Goal: Task Accomplishment & Management: Complete application form

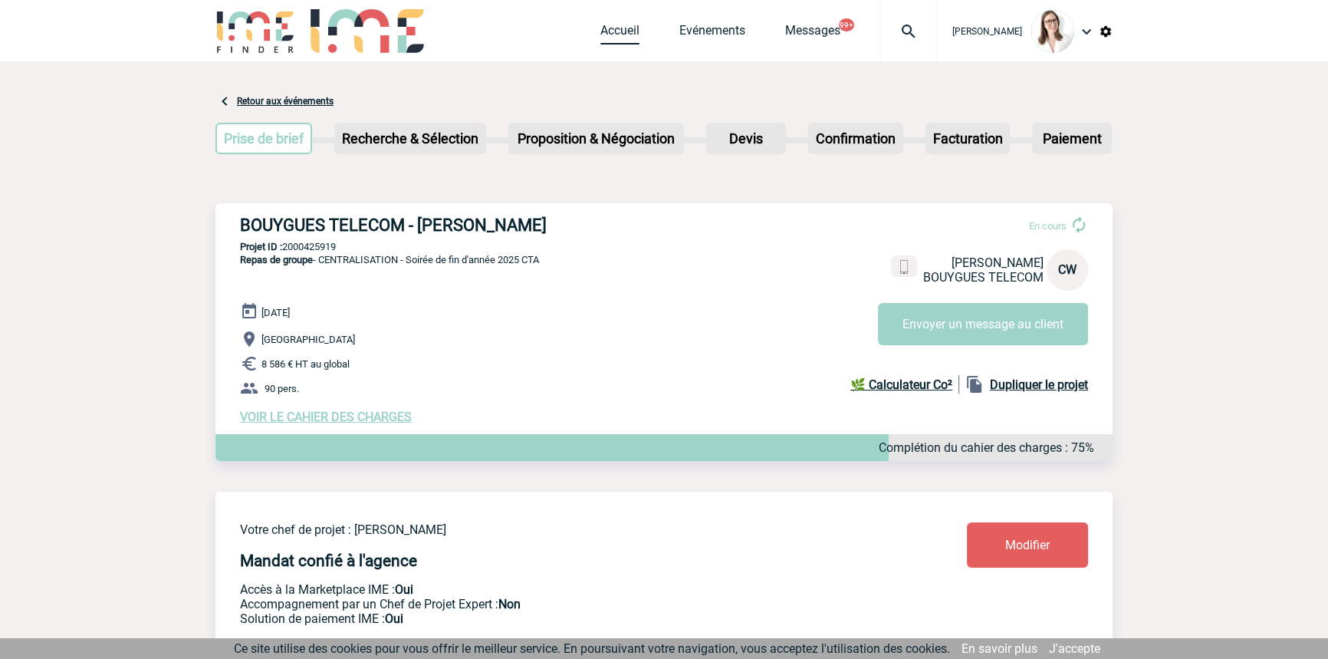
click at [600, 22] on div "Accueil Evénements Messages 99+ Projet, client Projet, client" at bounding box center [768, 30] width 337 height 61
click at [600, 18] on div "Accueil Evénements Messages 99+ Projet, client Projet, client" at bounding box center [768, 30] width 337 height 61
click at [606, 34] on link "Accueil" at bounding box center [619, 33] width 39 height 21
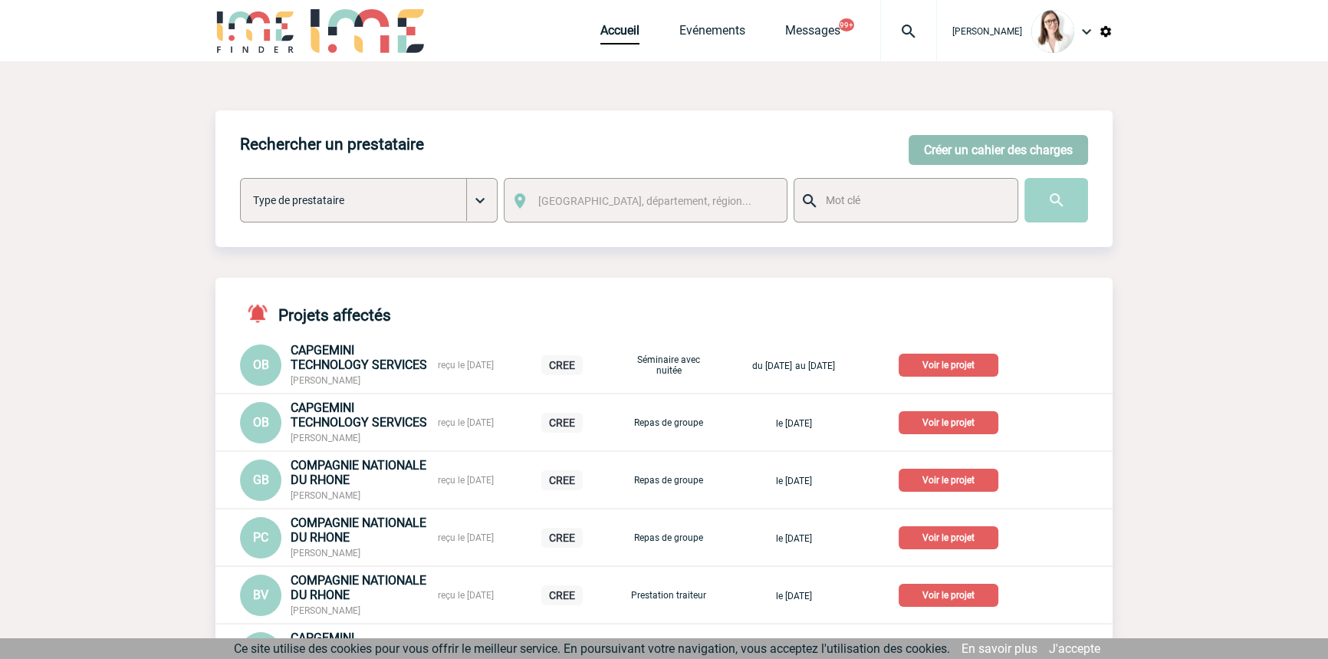
click at [973, 153] on button "Créer un cahier des charges" at bounding box center [997, 150] width 179 height 30
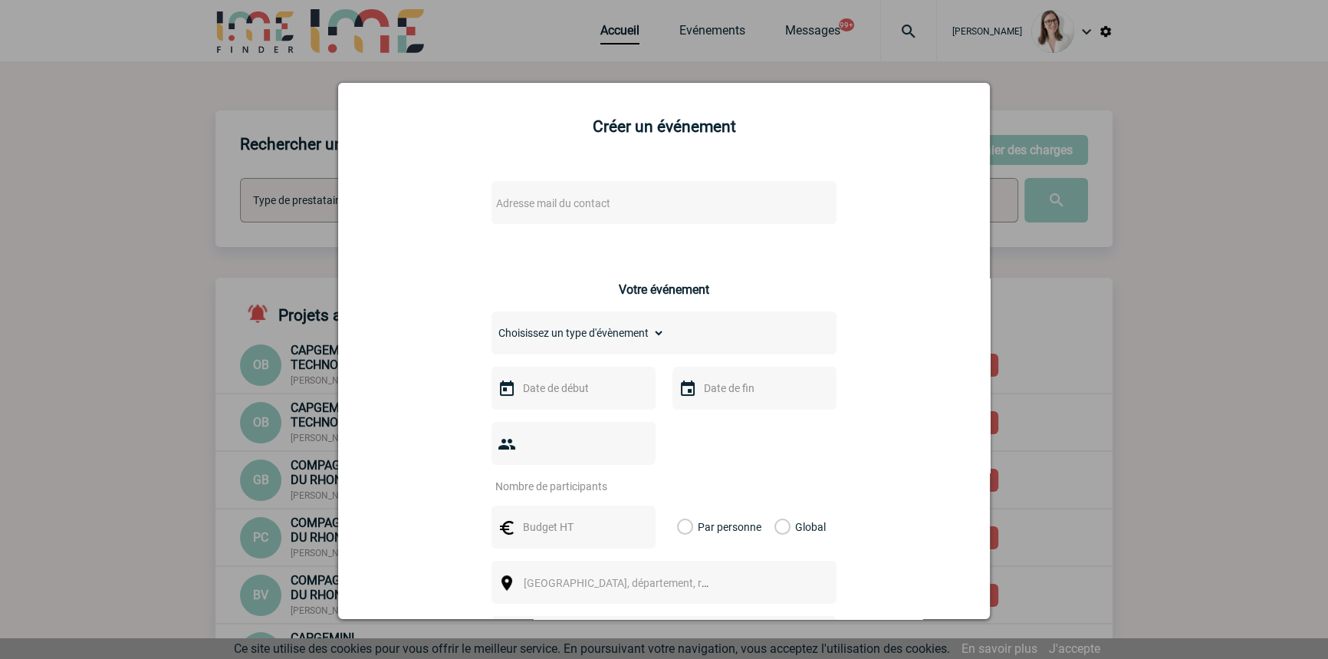
click at [619, 199] on span "Adresse mail du contact" at bounding box center [624, 202] width 268 height 21
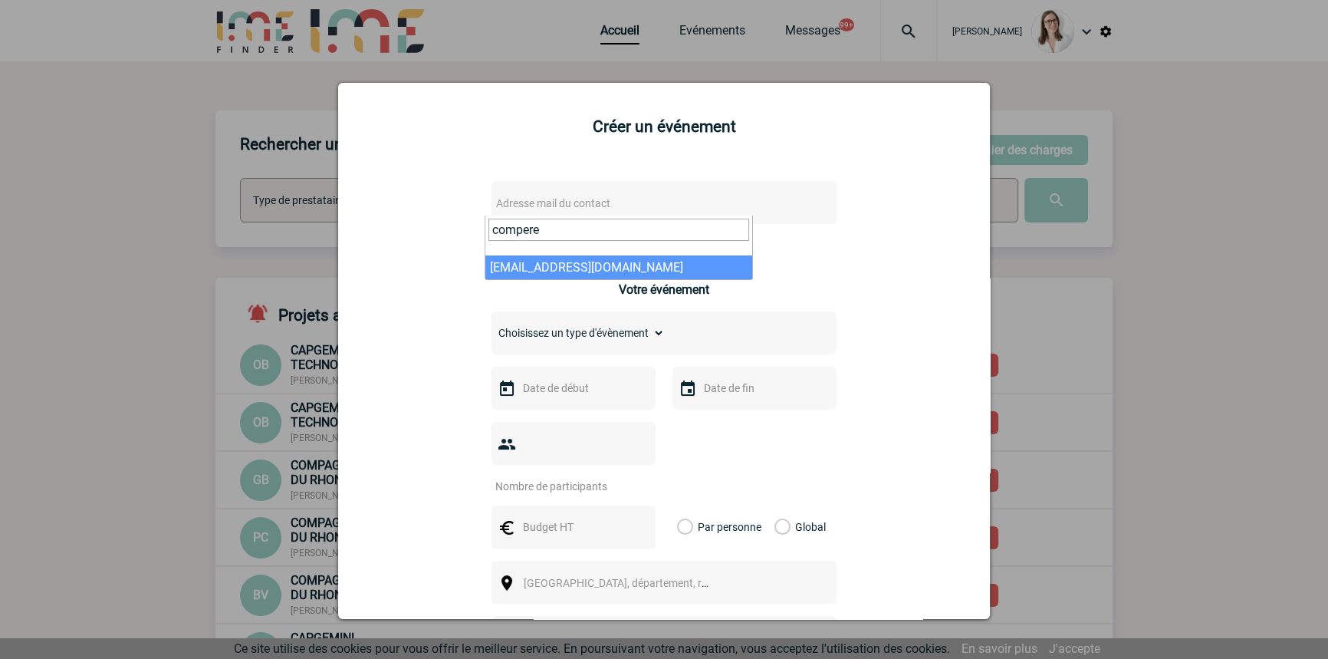
type input "compere"
select select "130601"
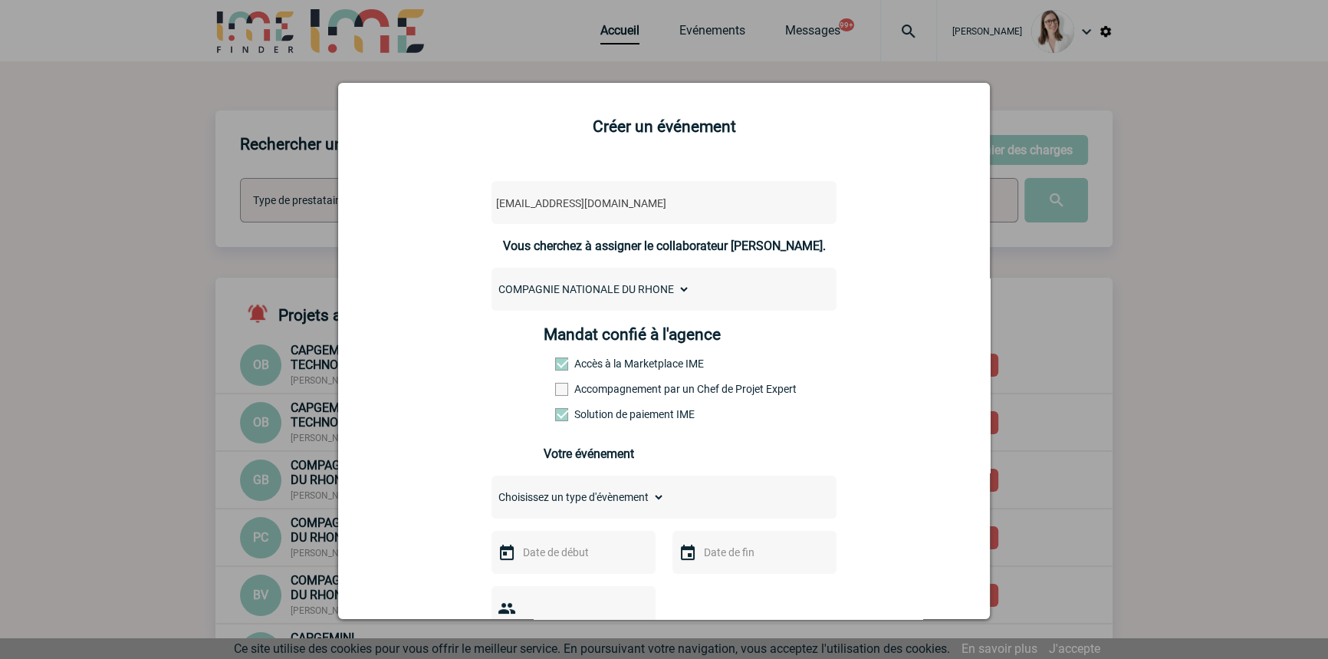
click at [600, 389] on label "Accompagnement par un Chef de Projet Expert" at bounding box center [588, 389] width 67 height 12
click at [0, 0] on input "Accompagnement par un Chef de Projet Expert" at bounding box center [0, 0] width 0 height 0
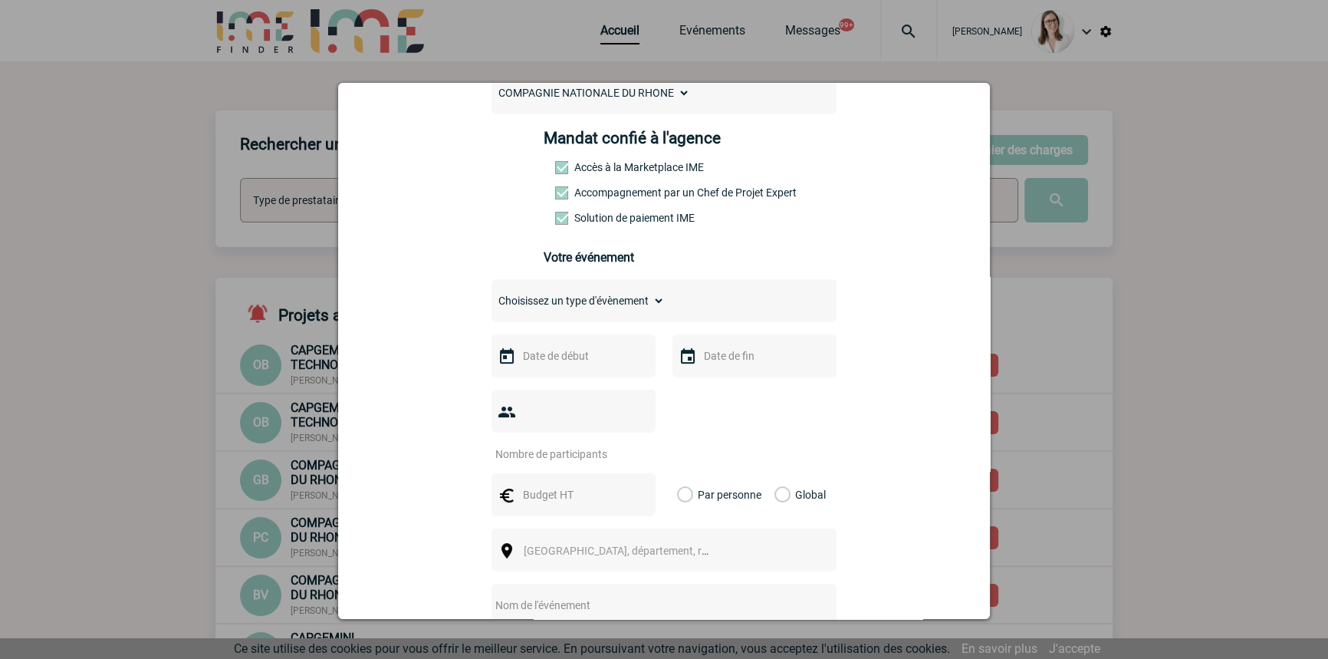
scroll to position [232, 0]
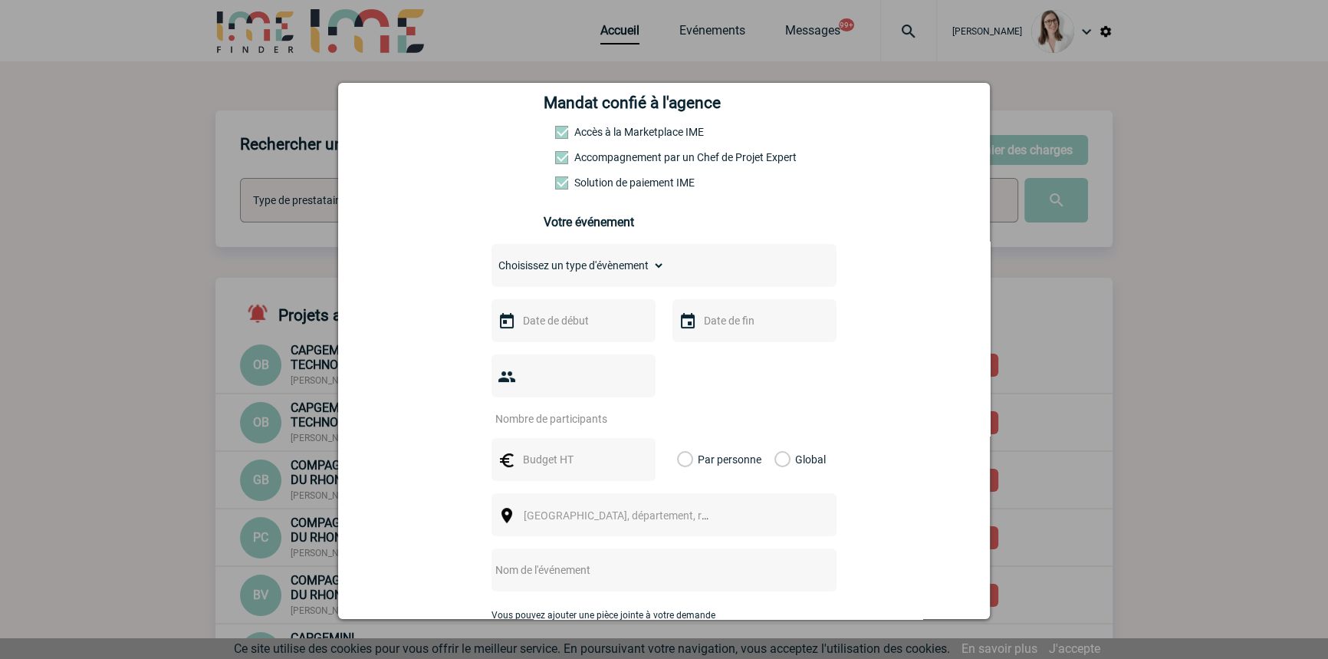
click at [590, 264] on select "Choisissez un type d'évènement Séminaire avec nuitée Séminaire sans nuitée Repa…" at bounding box center [577, 265] width 173 height 21
click at [585, 266] on select "Choisissez un type d'évènement Séminaire avec nuitée Séminaire sans nuitée Repa…" at bounding box center [577, 265] width 173 height 21
select select "2"
click at [491, 259] on select "Choisissez un type d'évènement Séminaire avec nuitée Séminaire sans nuitée Repa…" at bounding box center [577, 265] width 173 height 21
click at [573, 330] on input "text" at bounding box center [572, 320] width 106 height 20
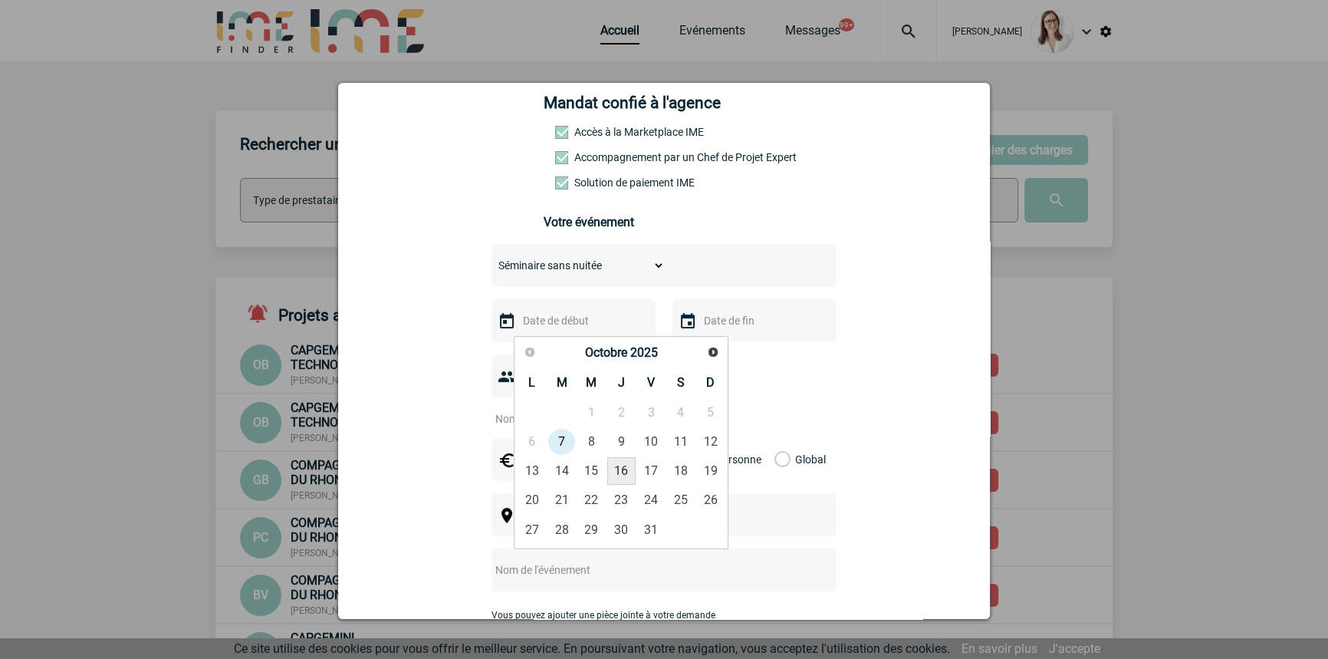
click at [619, 472] on link "16" at bounding box center [621, 471] width 28 height 28
type input "[DATE]"
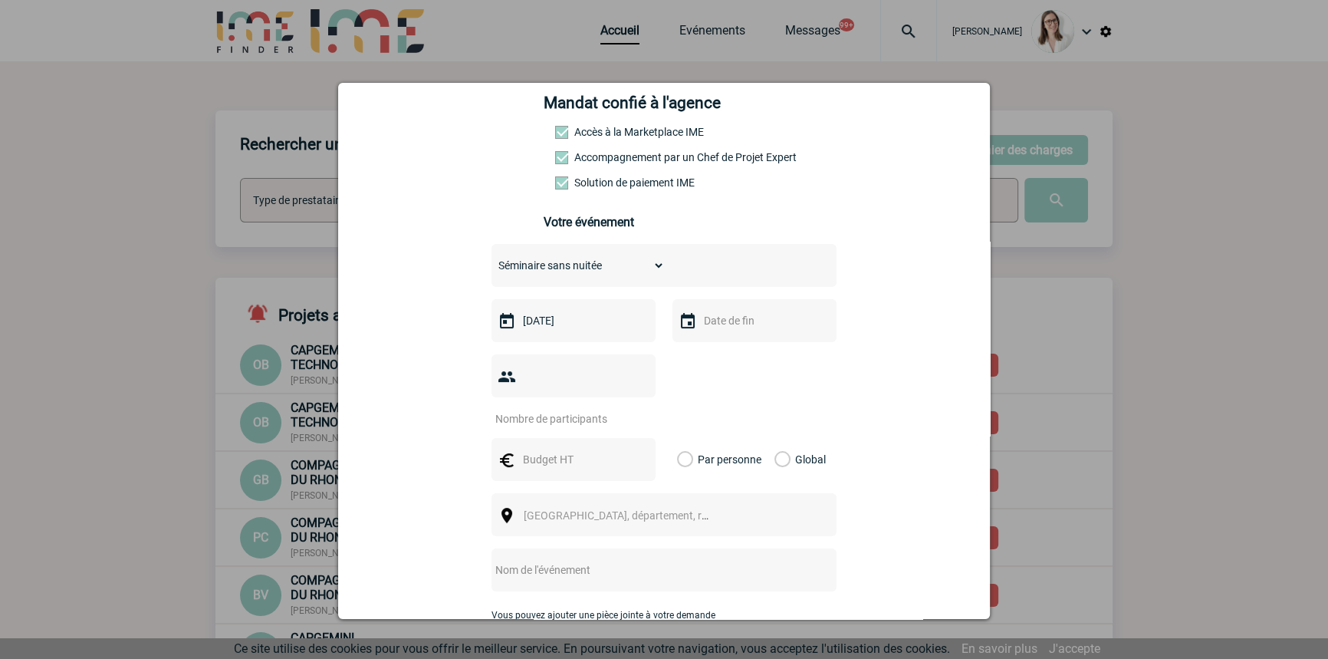
click at [713, 319] on input "text" at bounding box center [753, 320] width 106 height 20
click at [794, 464] on link "16" at bounding box center [802, 471] width 28 height 28
type input "[DATE]"
click at [540, 409] on input "number" at bounding box center [563, 419] width 144 height 20
type input "8"
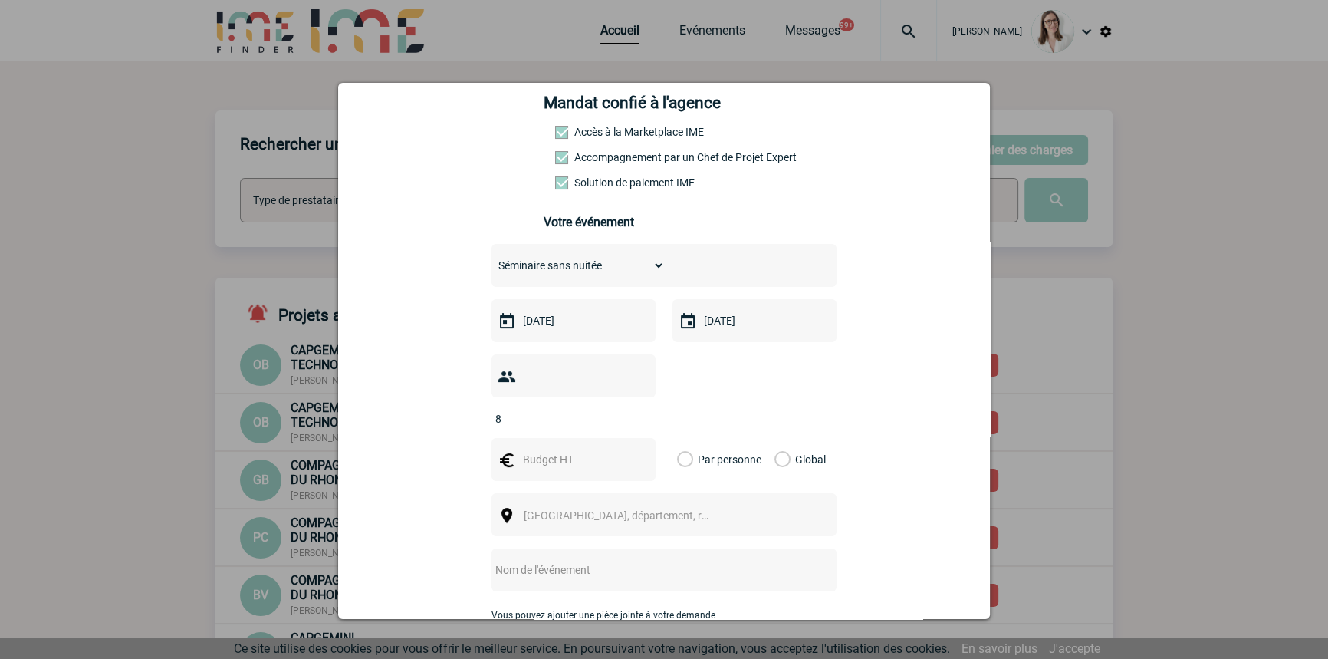
click at [551, 449] on input "text" at bounding box center [572, 459] width 106 height 20
click at [592, 449] on input "text" at bounding box center [572, 459] width 106 height 20
type input "600"
click at [775, 438] on label "Global" at bounding box center [779, 459] width 10 height 43
click at [0, 0] on input "Global" at bounding box center [0, 0] width 0 height 0
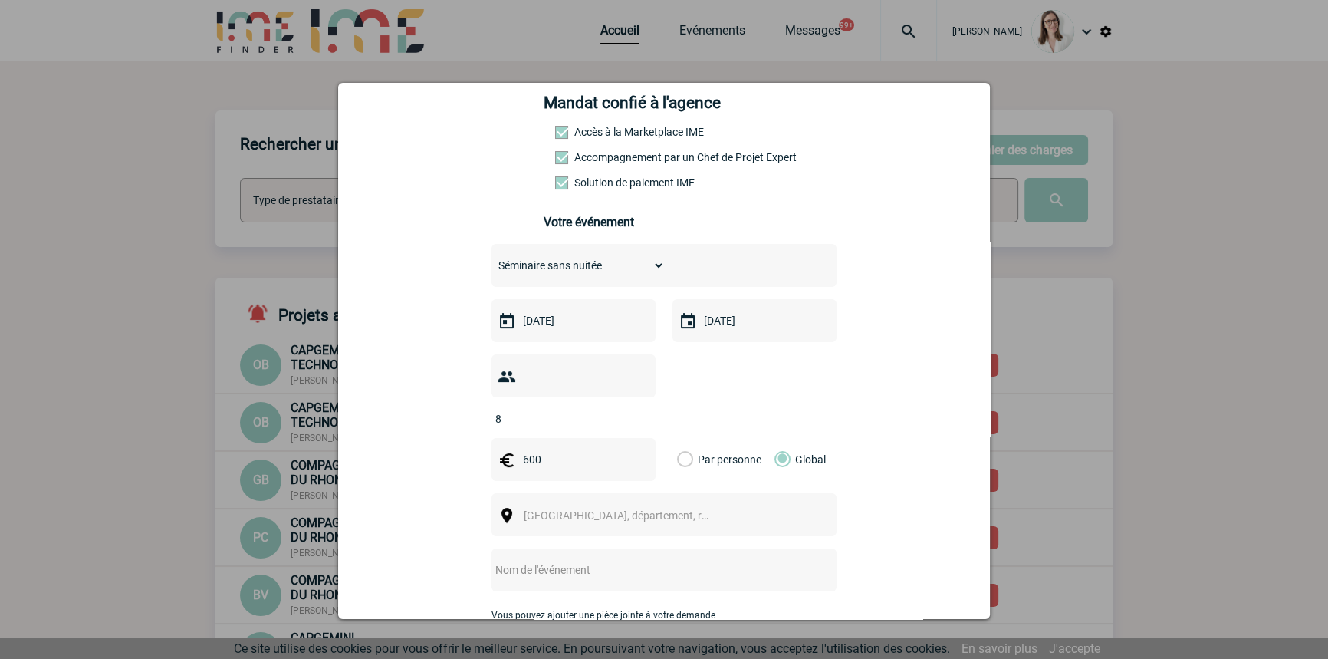
click at [598, 509] on span "[GEOGRAPHIC_DATA], département, région..." at bounding box center [630, 515] width 213 height 12
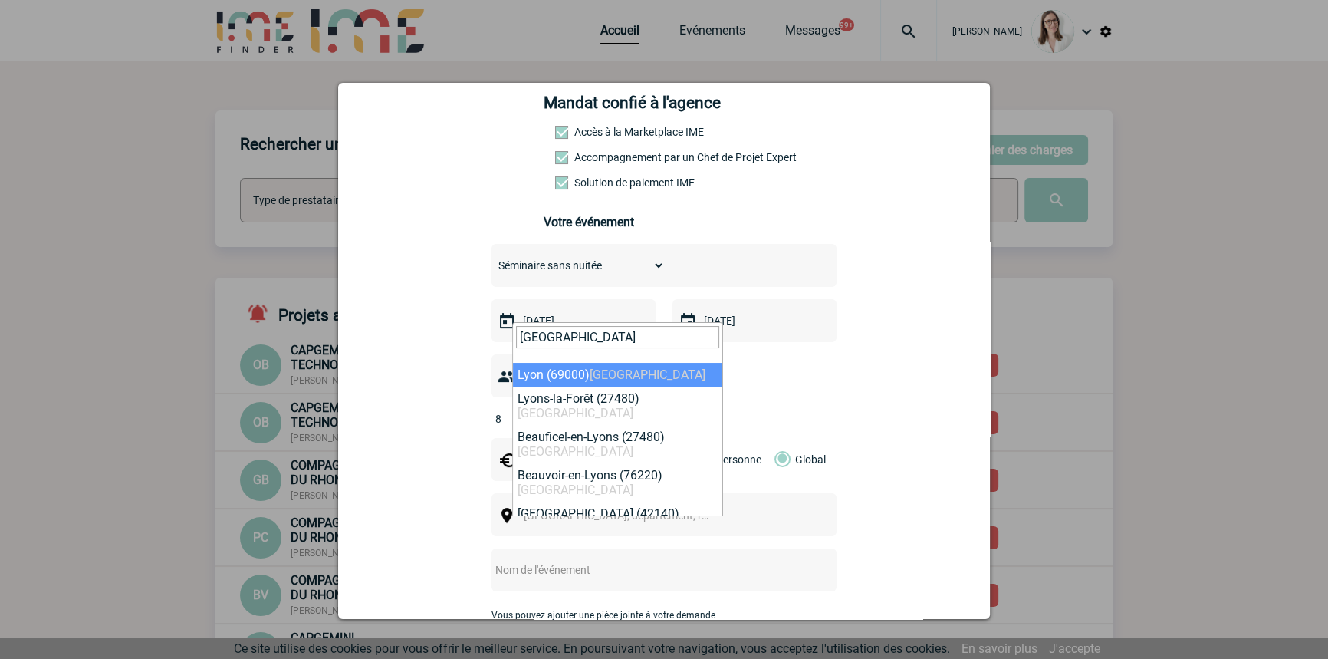
type input "[GEOGRAPHIC_DATA]"
select select "36544"
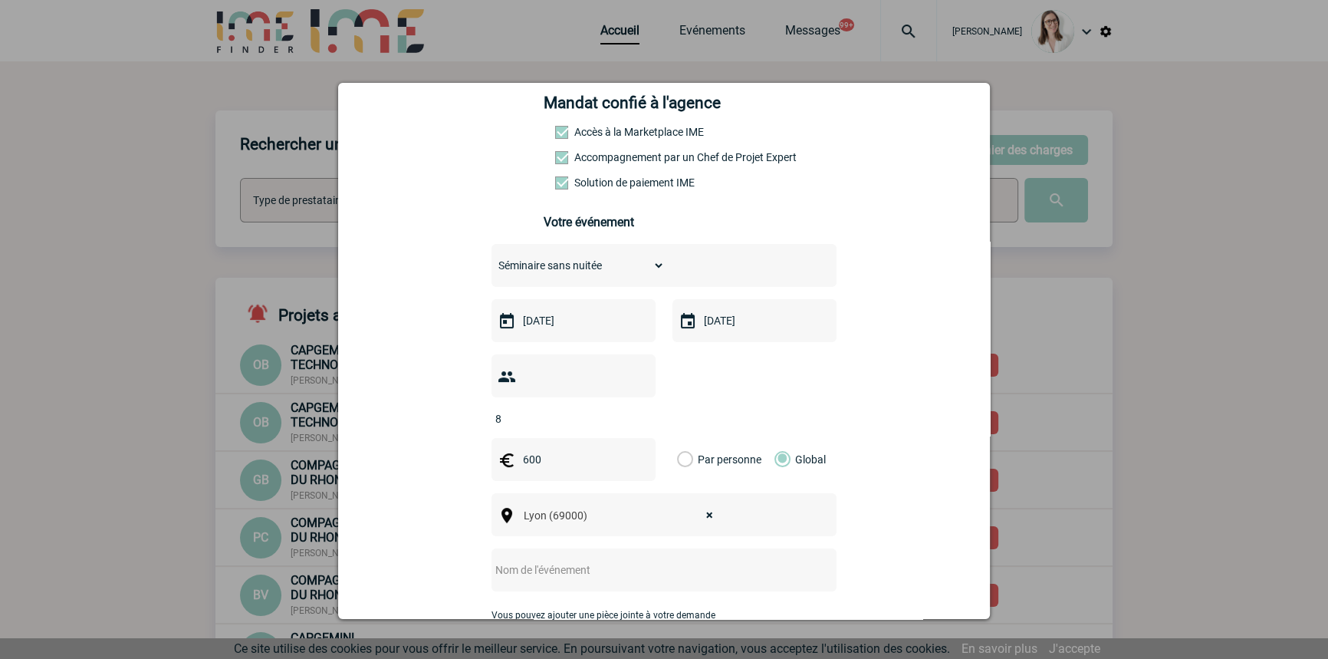
drag, startPoint x: 549, startPoint y: 548, endPoint x: 567, endPoint y: 542, distance: 18.7
click at [549, 560] on input "text" at bounding box center [643, 570] width 304 height 20
paste input "• Réunion équipe DIMP-SNI"
drag, startPoint x: 508, startPoint y: 544, endPoint x: 402, endPoint y: 551, distance: 106.1
click at [402, 551] on div "[EMAIL_ADDRESS][DOMAIN_NAME] [DOMAIN_NAME][EMAIL_ADDRESS][DOMAIN_NAME] [PERSON_…" at bounding box center [663, 412] width 613 height 955
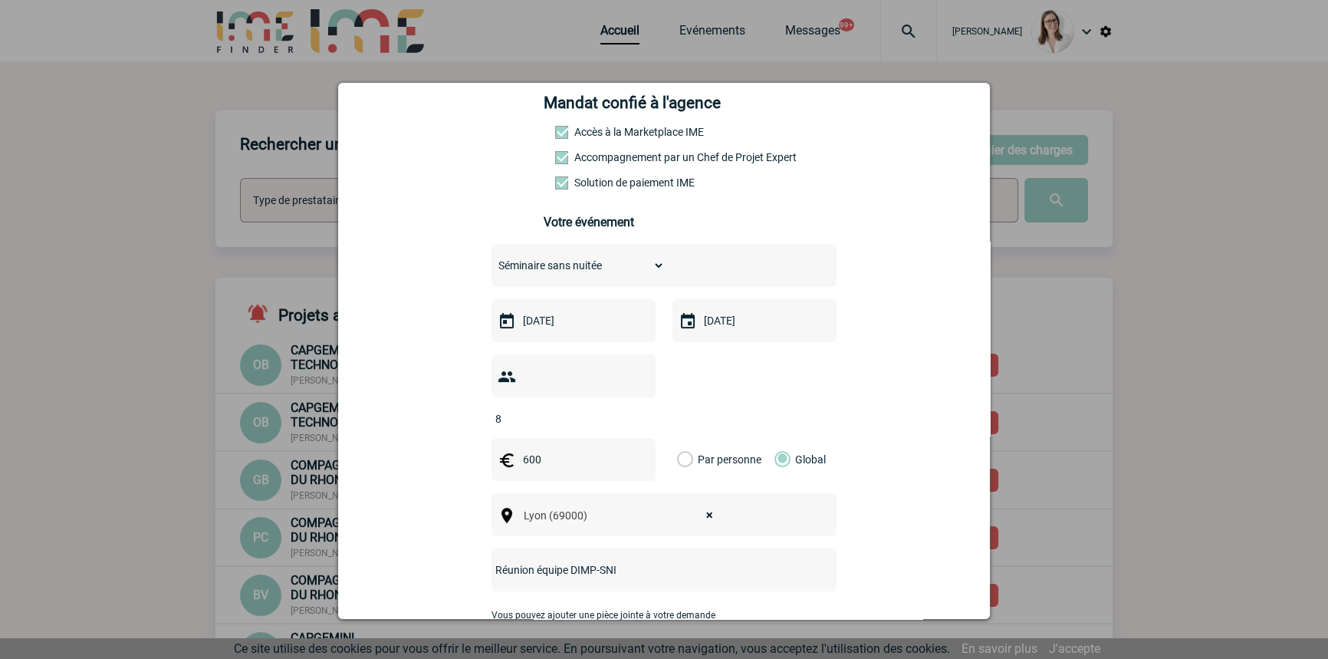
scroll to position [465, 0]
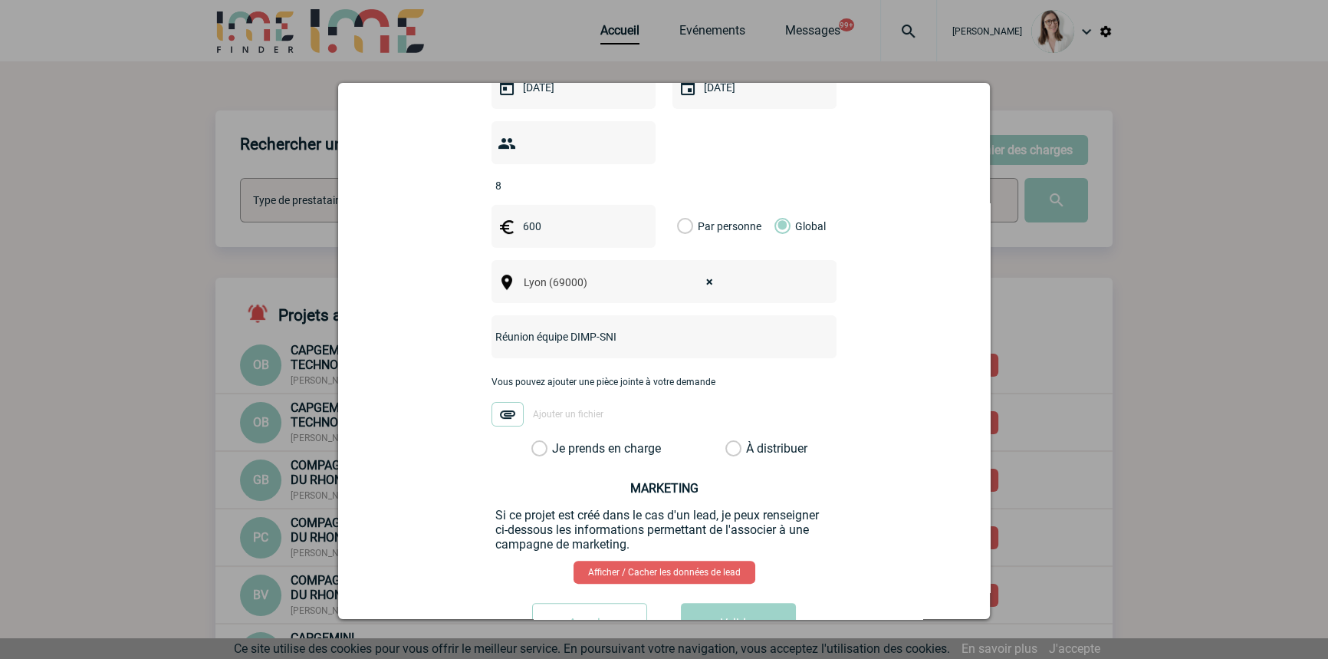
type input "Réunion équipe DIMP-SNI"
click at [557, 441] on label "Je prends en charge" at bounding box center [544, 448] width 26 height 15
click at [0, 0] on input "Je prends en charge" at bounding box center [0, 0] width 0 height 0
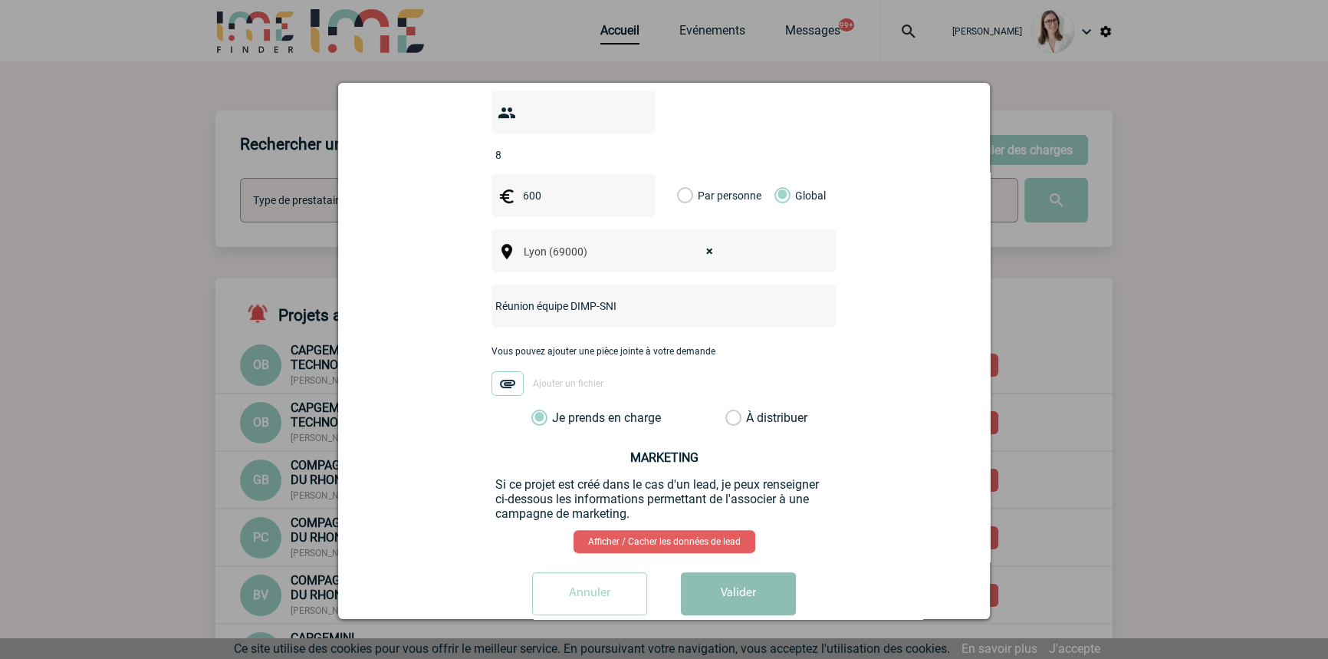
scroll to position [503, 0]
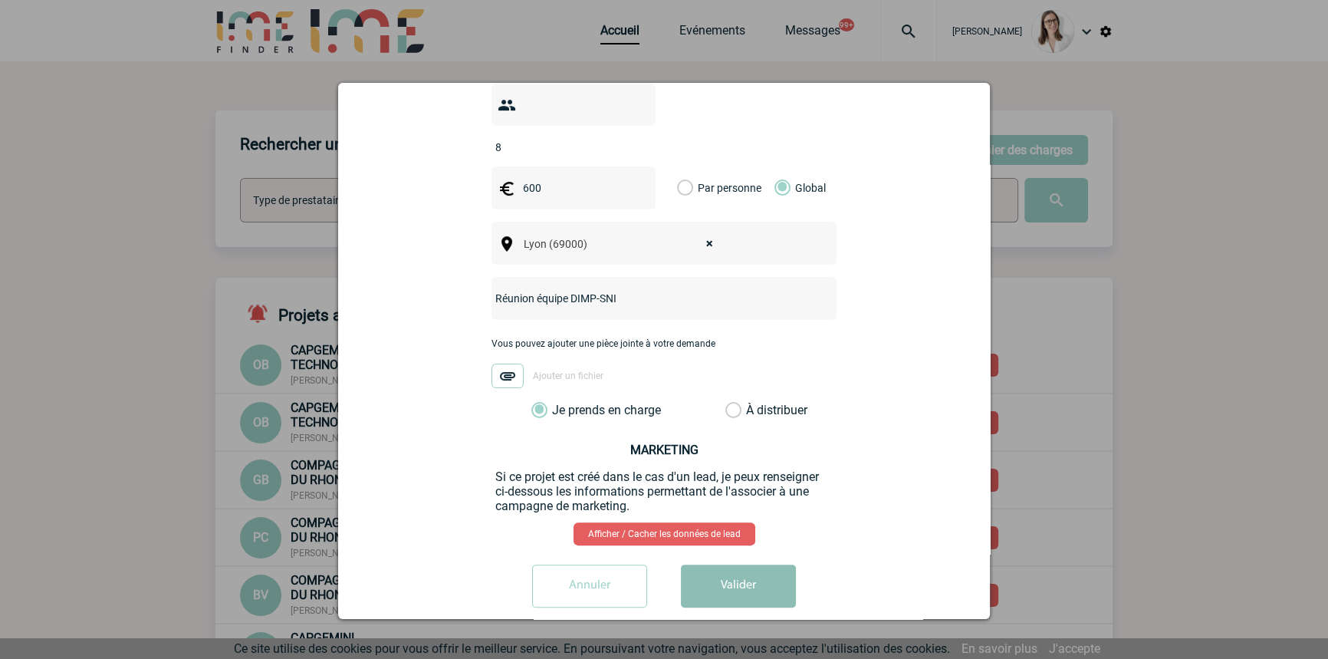
click at [757, 564] on button "Valider" at bounding box center [738, 585] width 115 height 43
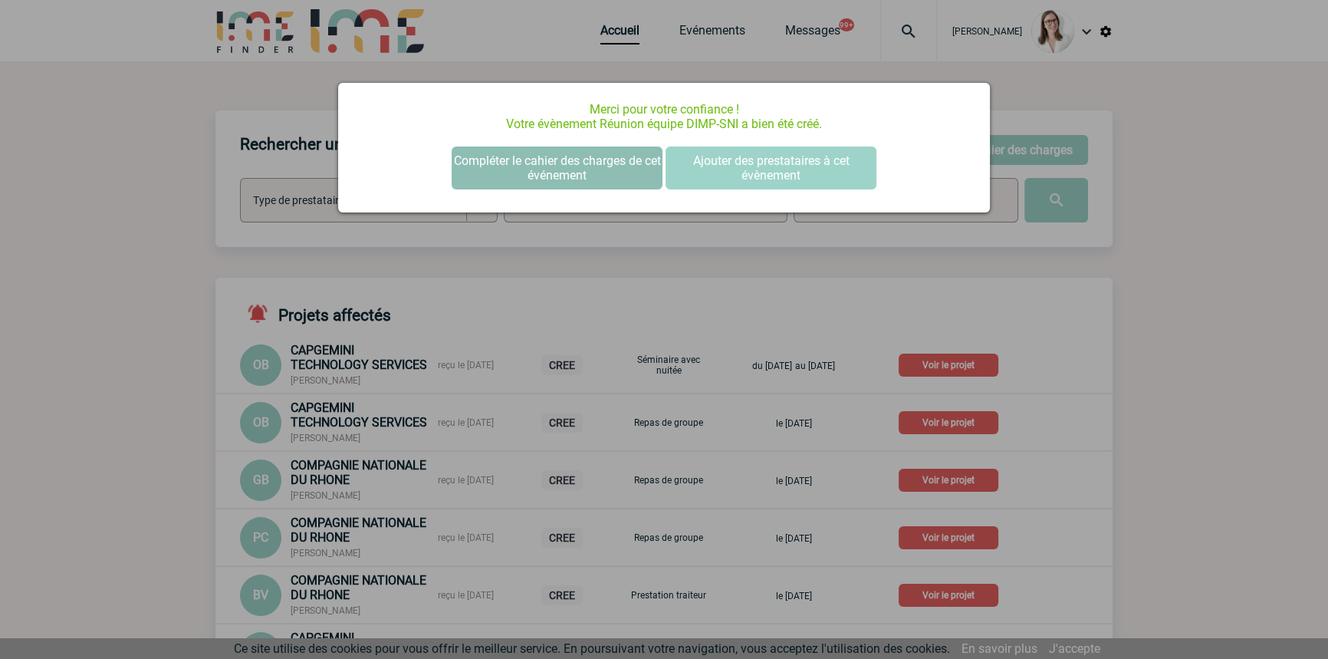
click at [531, 153] on button "Compléter le cahier des charges de cet événement" at bounding box center [557, 167] width 211 height 43
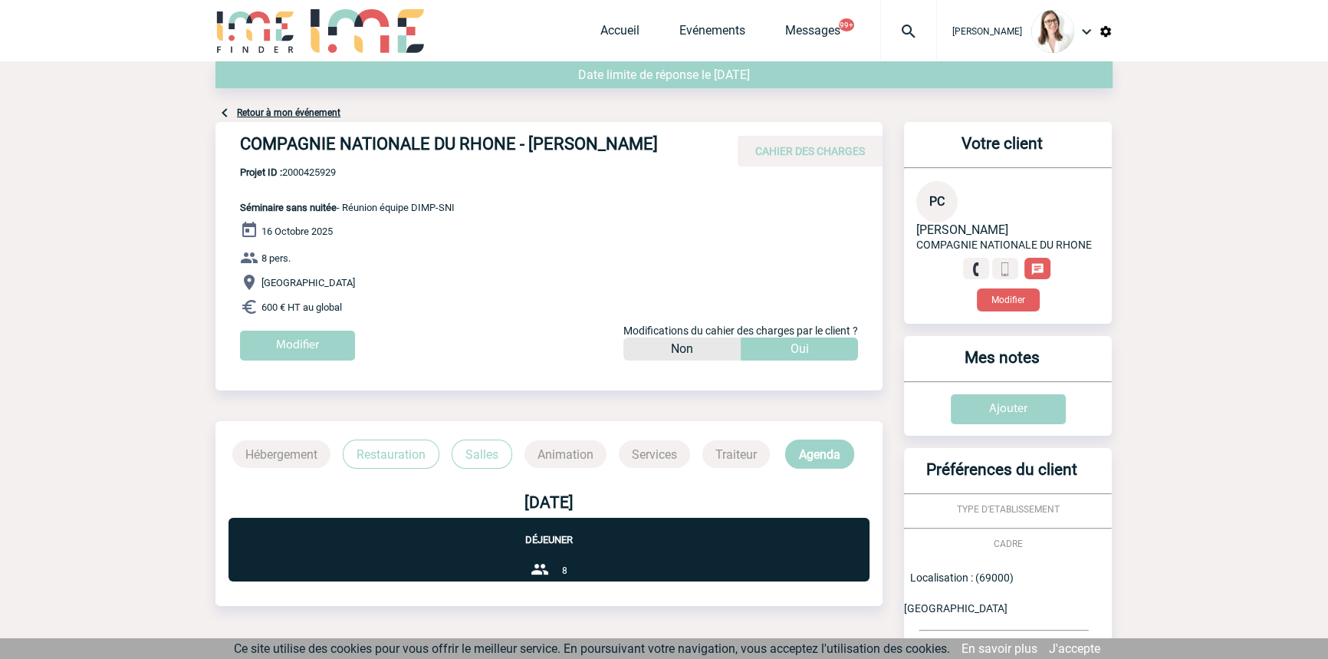
click at [337, 169] on span "Projet ID : 2000425929" at bounding box center [347, 171] width 215 height 11
copy span "2000425929"
